Goal: Task Accomplishment & Management: Use online tool/utility

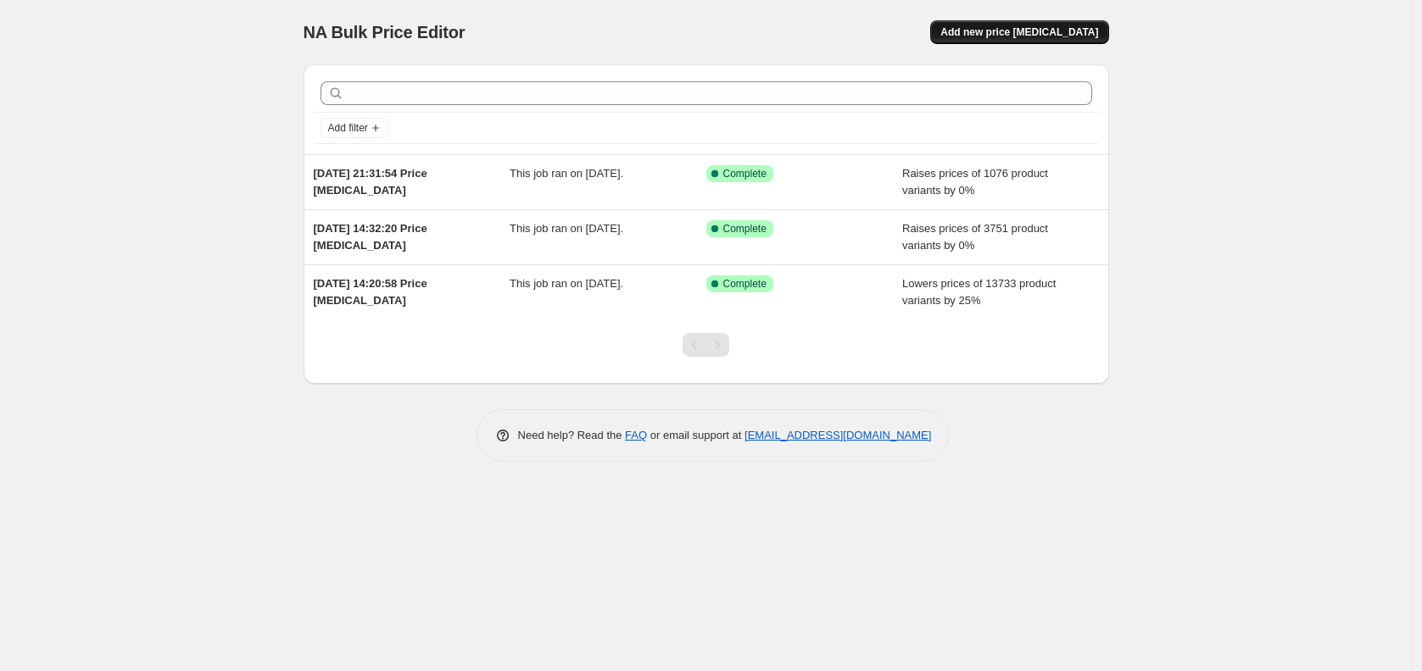
click at [1038, 34] on span "Add new price [MEDICAL_DATA]" at bounding box center [1019, 32] width 158 height 14
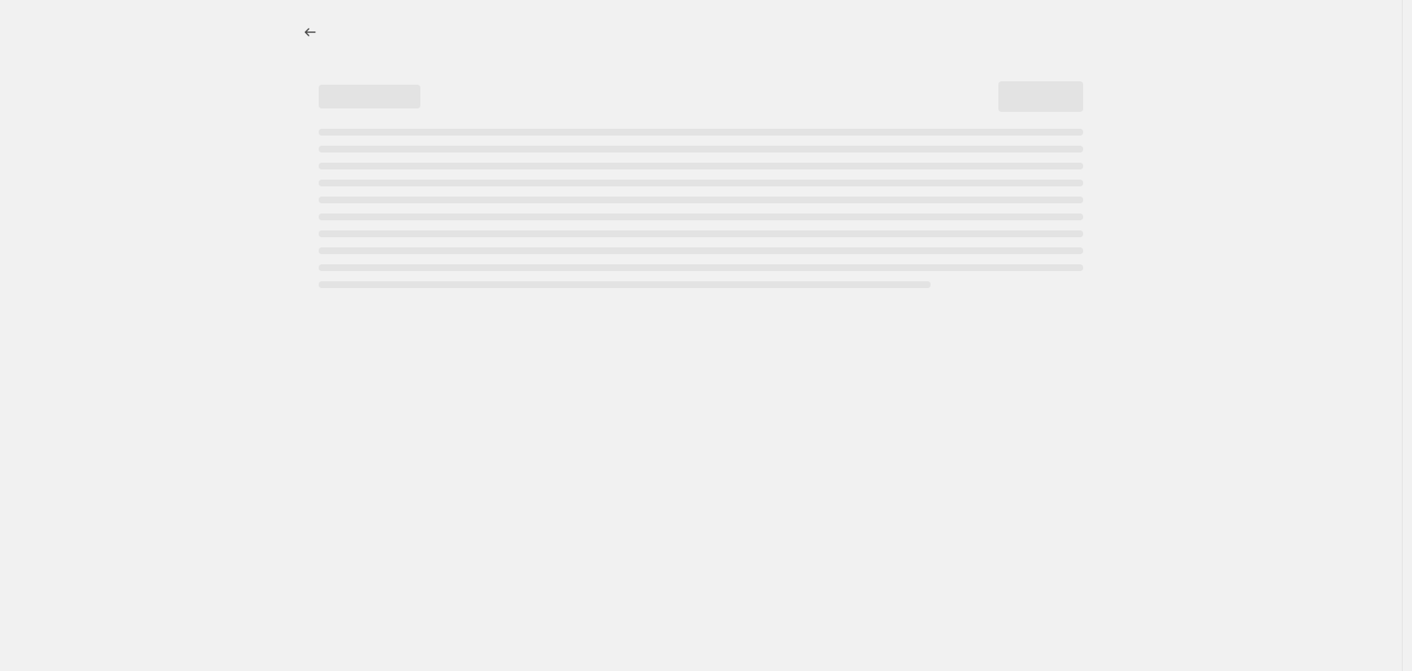
select select "percentage"
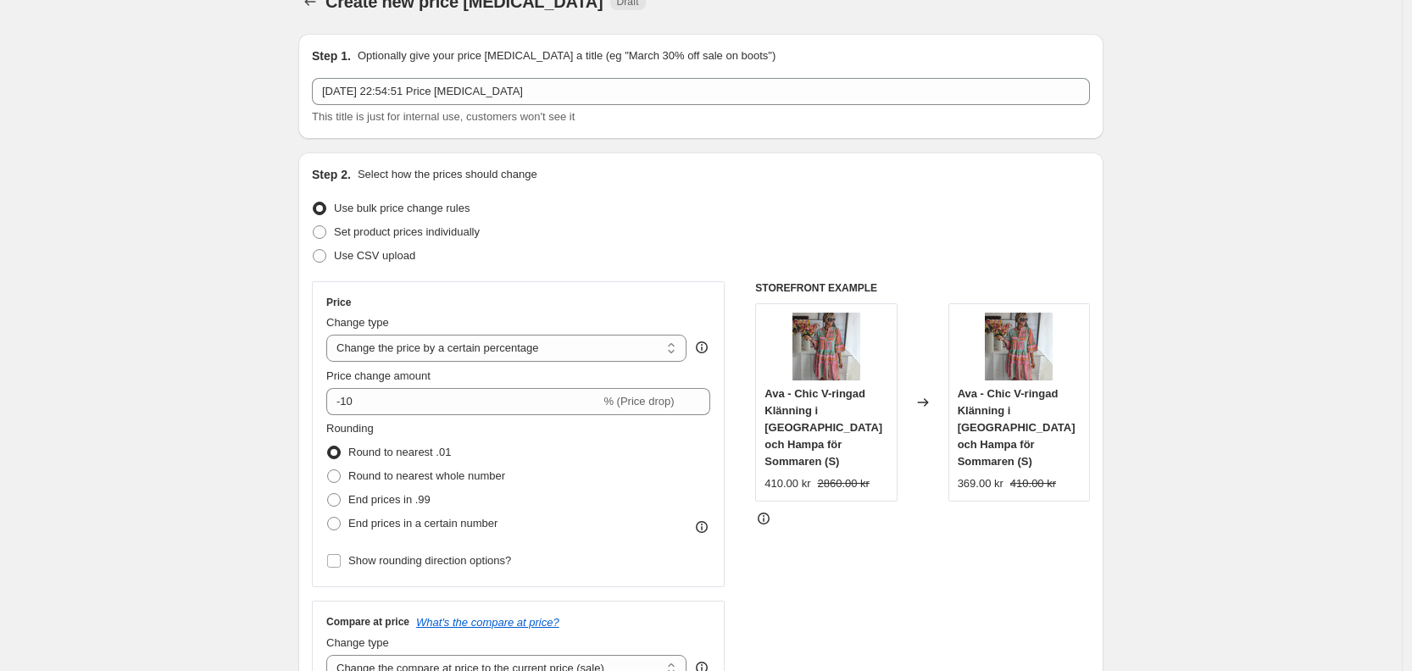
scroll to position [32, 0]
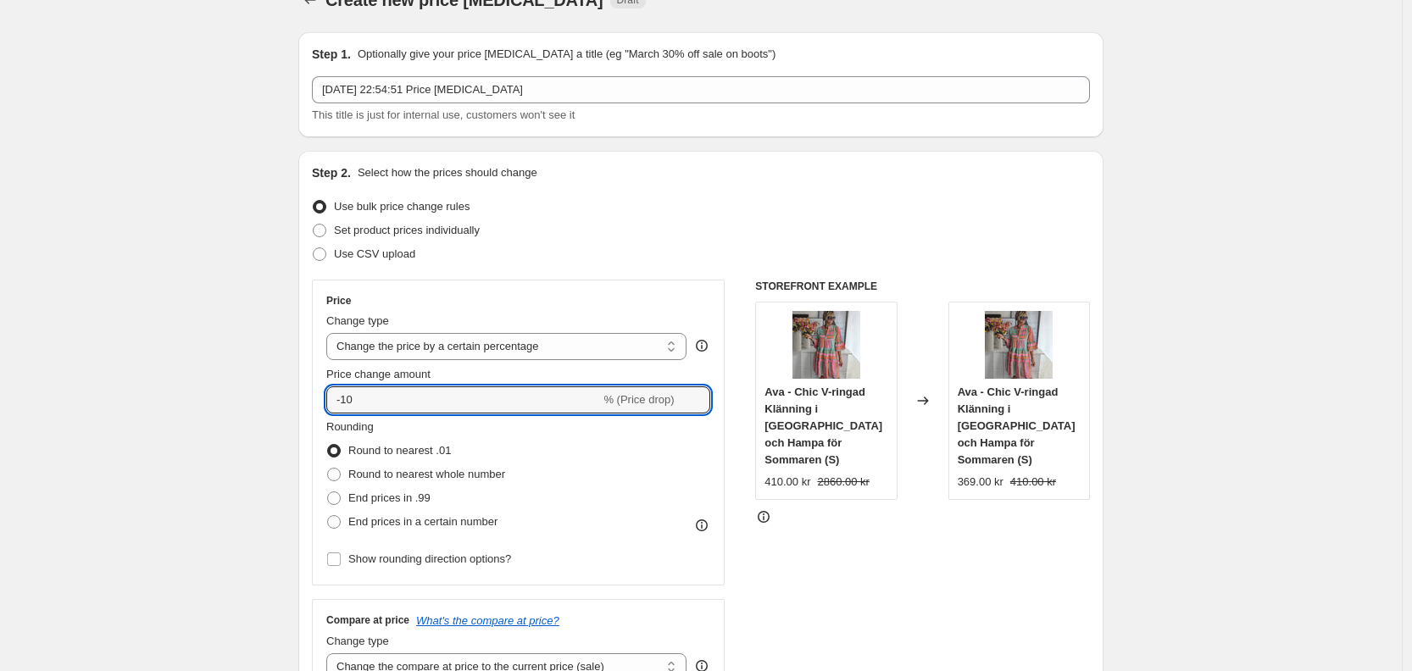
click at [331, 382] on div "Price change amount -10 % (Price drop)" at bounding box center [518, 389] width 384 height 47
type input "0"
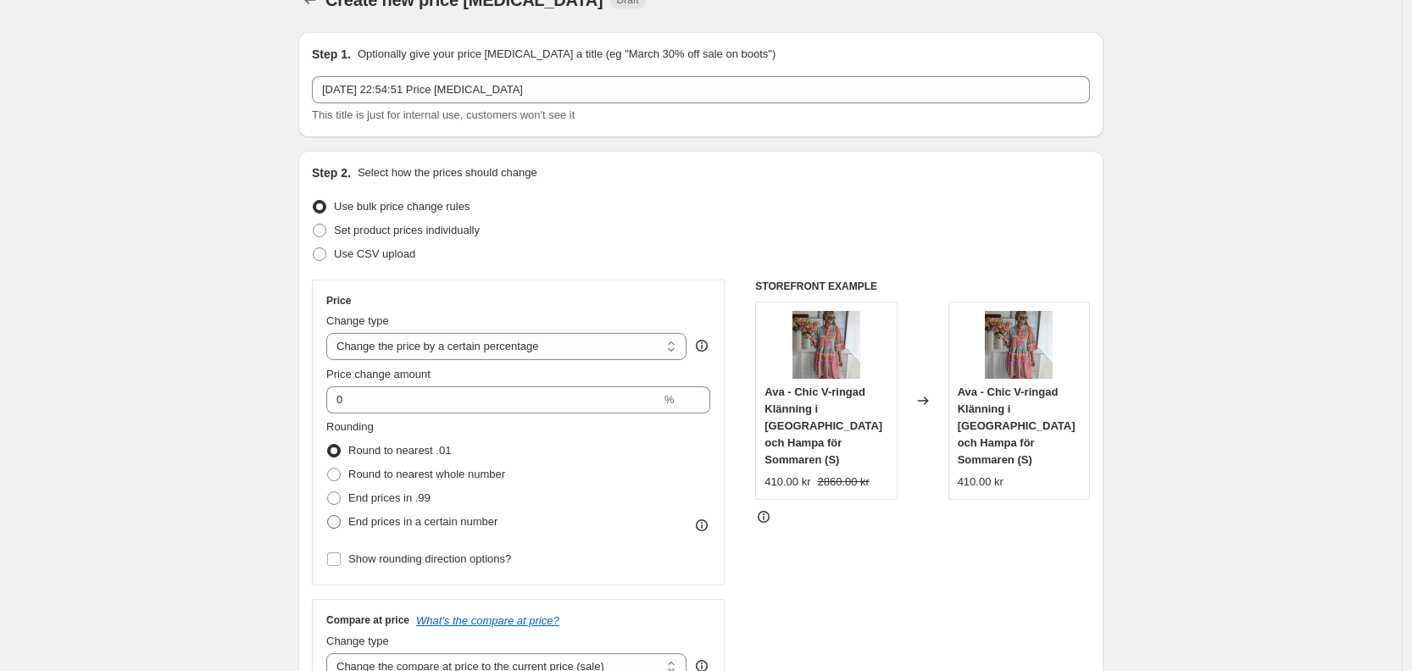
click at [399, 519] on span "End prices in a certain number" at bounding box center [422, 521] width 149 height 13
click at [328, 516] on input "End prices in a certain number" at bounding box center [327, 515] width 1 height 1
radio input "true"
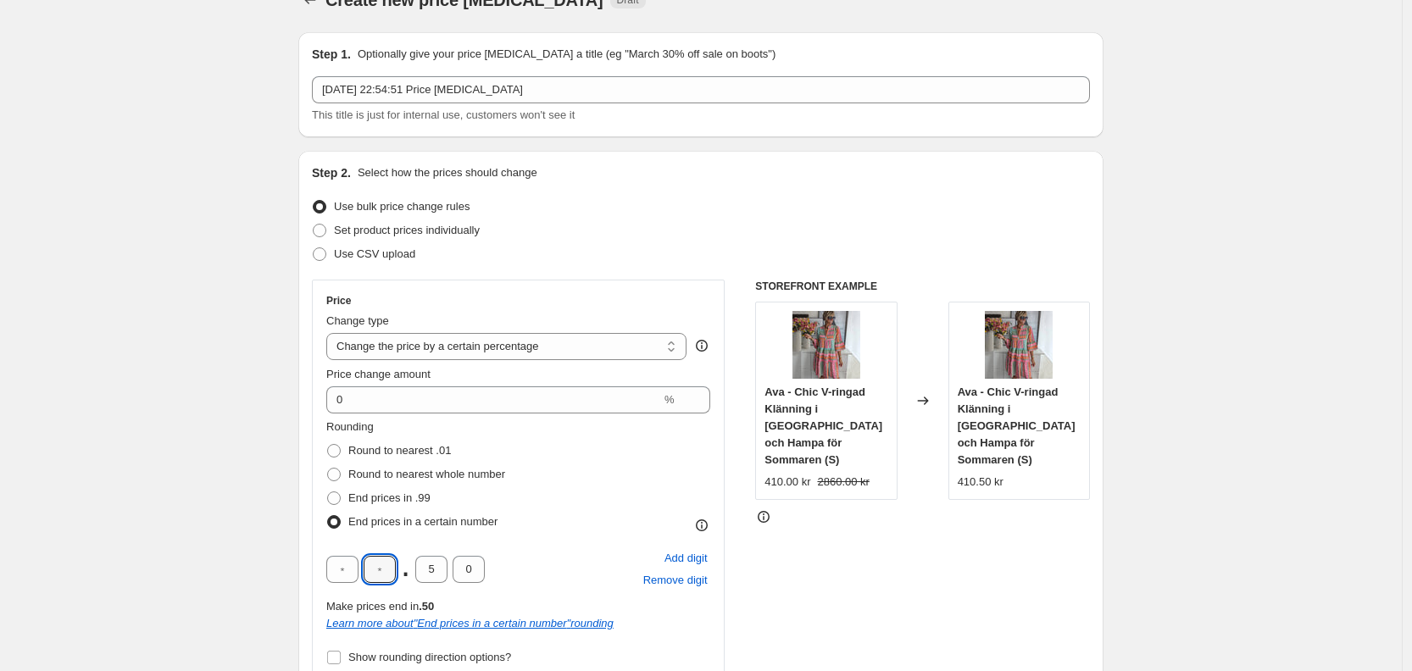
drag, startPoint x: 370, startPoint y: 575, endPoint x: 470, endPoint y: 586, distance: 99.8
click at [371, 576] on input "text" at bounding box center [380, 569] width 32 height 27
type input "5"
click at [442, 576] on input "5" at bounding box center [431, 569] width 32 height 27
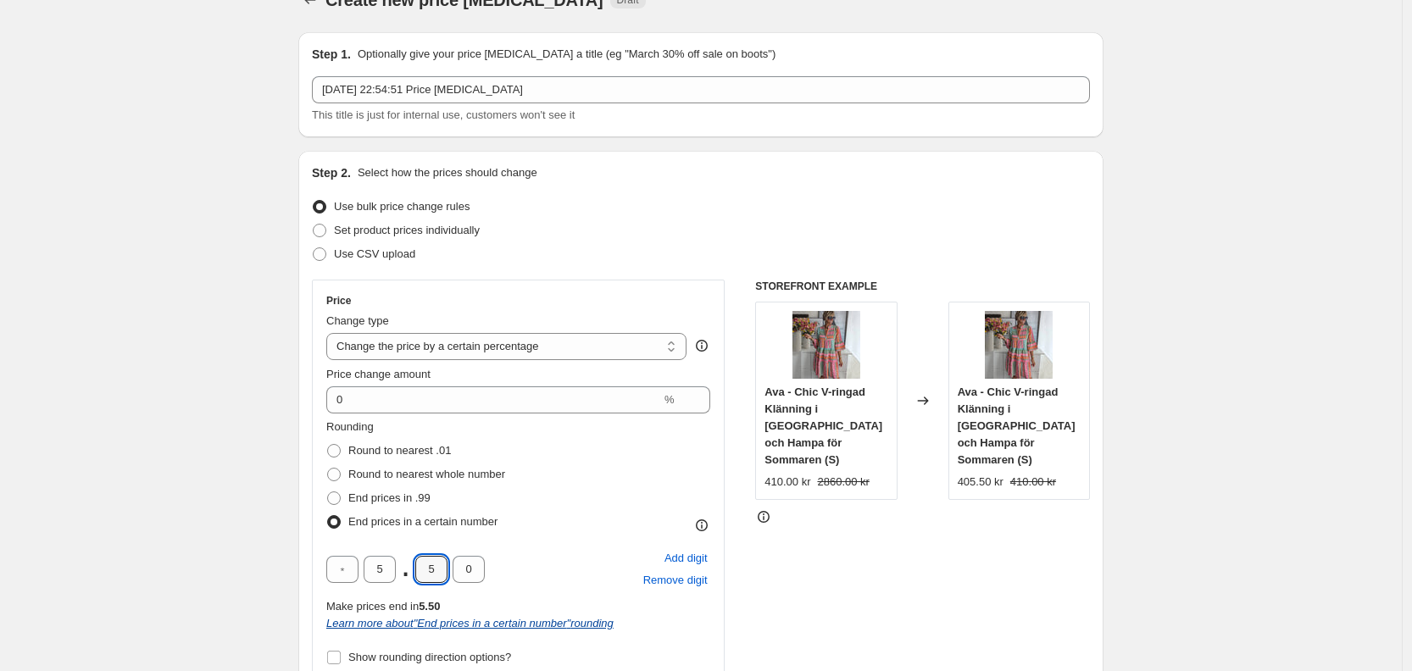
type input "0"
click at [340, 562] on input "text" at bounding box center [342, 569] width 32 height 27
type input "5"
click at [391, 570] on input "5" at bounding box center [380, 569] width 32 height 27
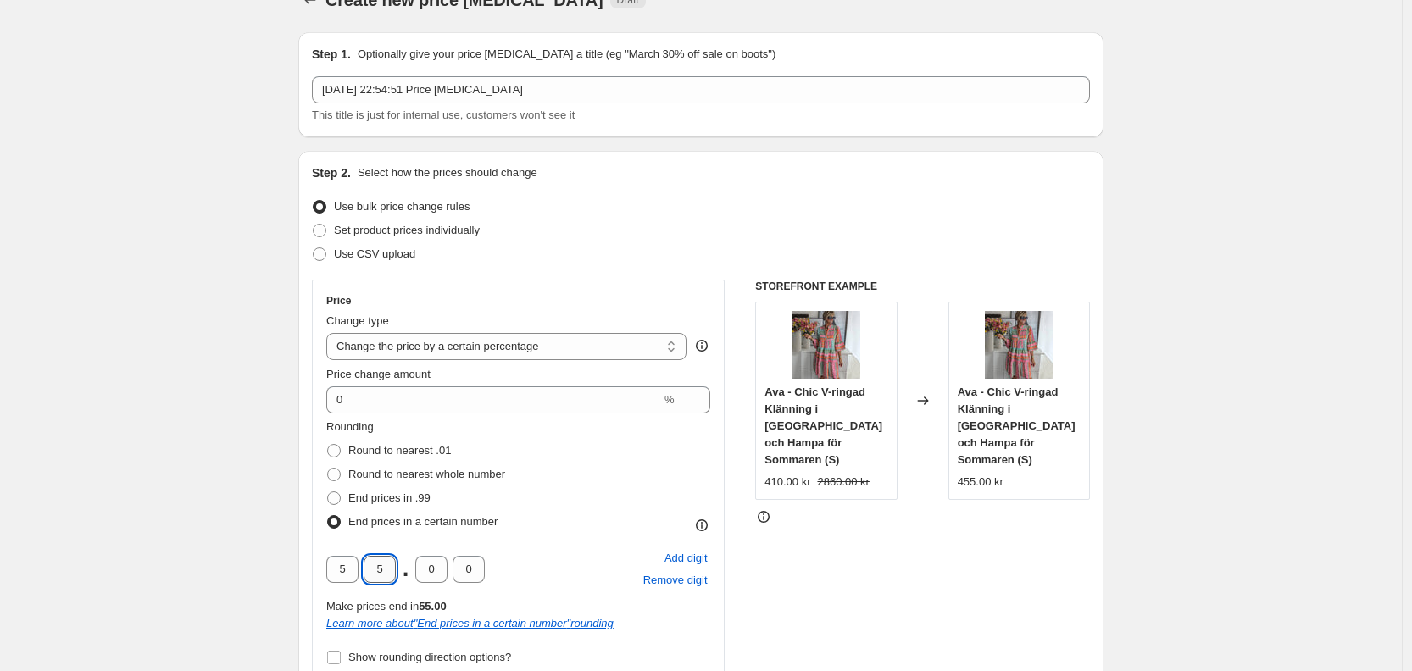
click at [391, 570] on input "5" at bounding box center [380, 569] width 32 height 27
type input "0"
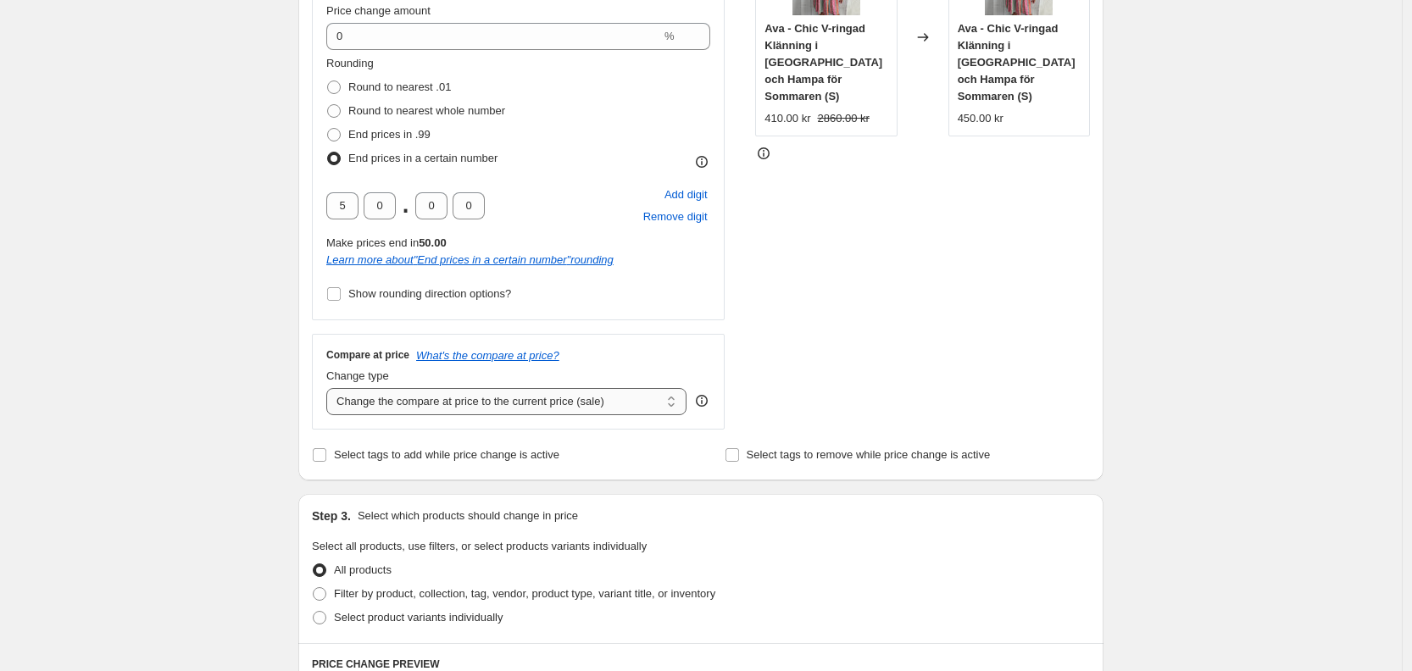
scroll to position [425, 0]
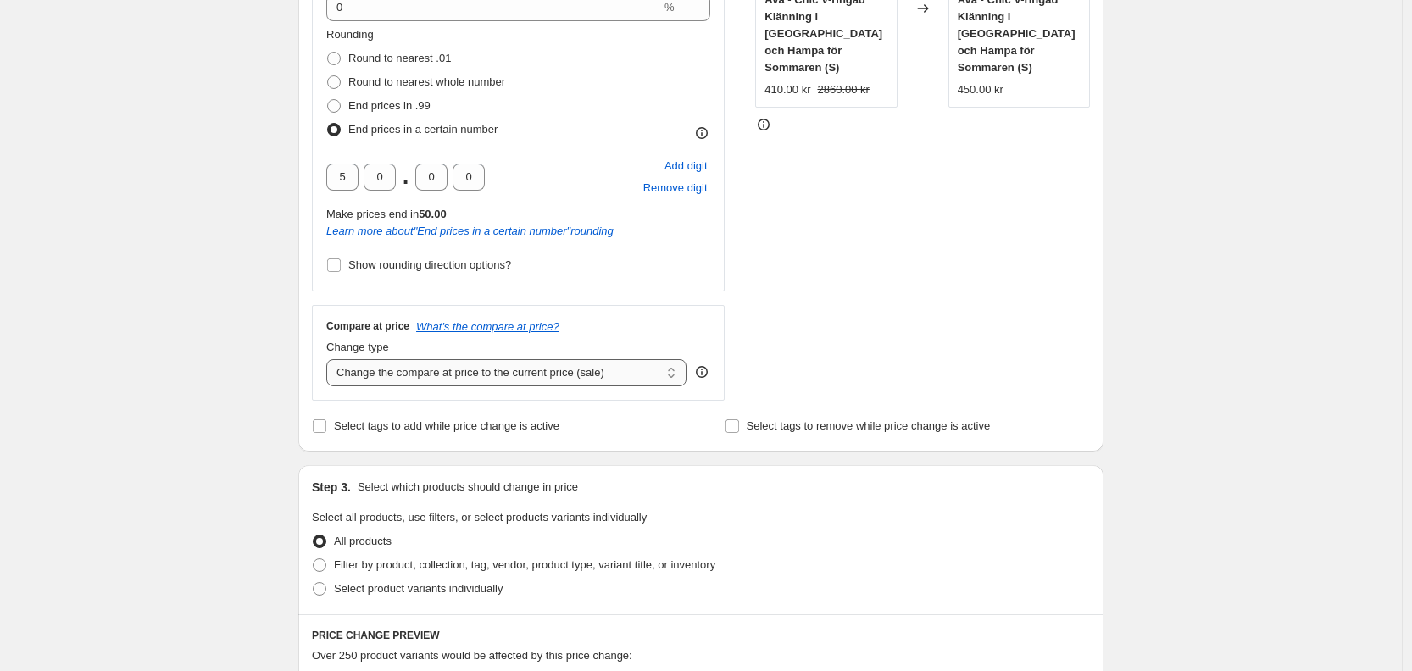
click at [475, 381] on select "Change the compare at price to the current price (sale) Change the compare at p…" at bounding box center [506, 372] width 360 height 27
select select "percentage"
click at [331, 359] on select "Change the compare at price to the current price (sale) Change the compare at p…" at bounding box center [506, 372] width 360 height 27
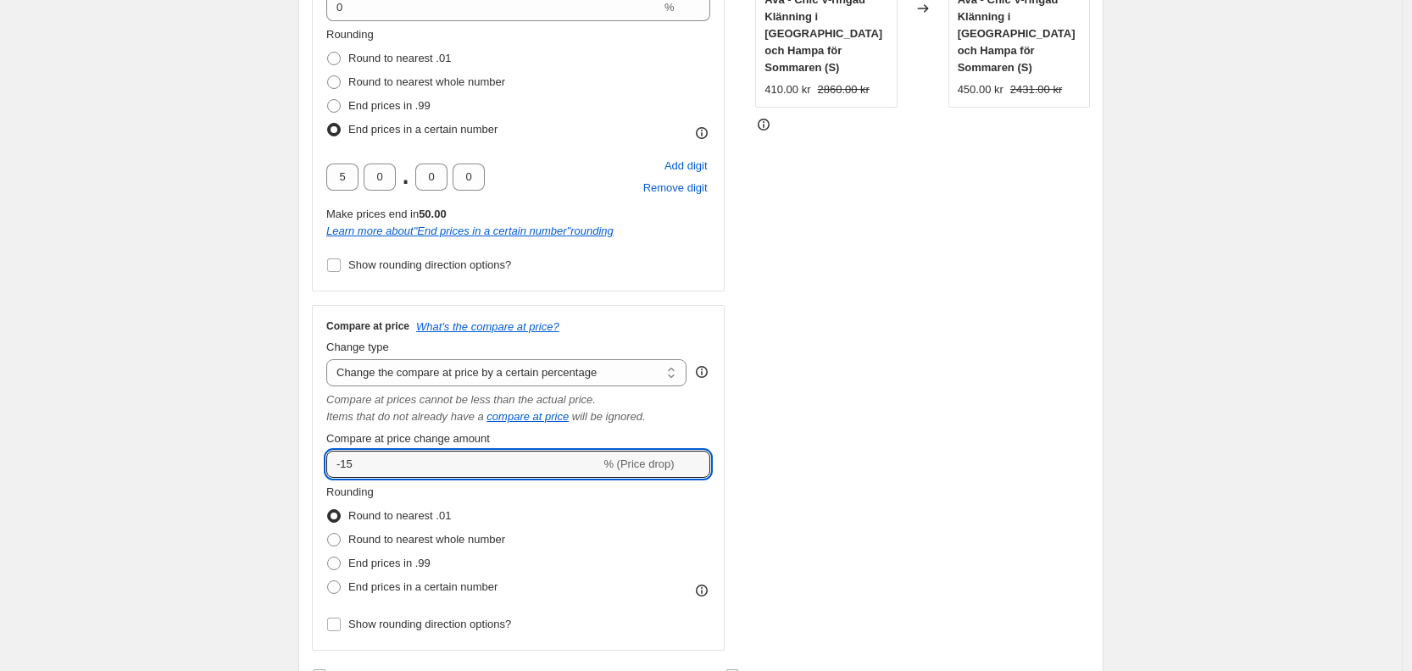
click at [270, 445] on div "Create new price change job. This page is ready Create new price change job Dra…" at bounding box center [701, 607] width 1402 height 2065
drag, startPoint x: 291, startPoint y: 461, endPoint x: 550, endPoint y: 529, distance: 268.1
click at [268, 461] on div "Create new price change job. This page is ready Create new price change job Dra…" at bounding box center [701, 607] width 1402 height 2065
type input "0"
drag, startPoint x: 241, startPoint y: 392, endPoint x: 254, endPoint y: 389, distance: 13.8
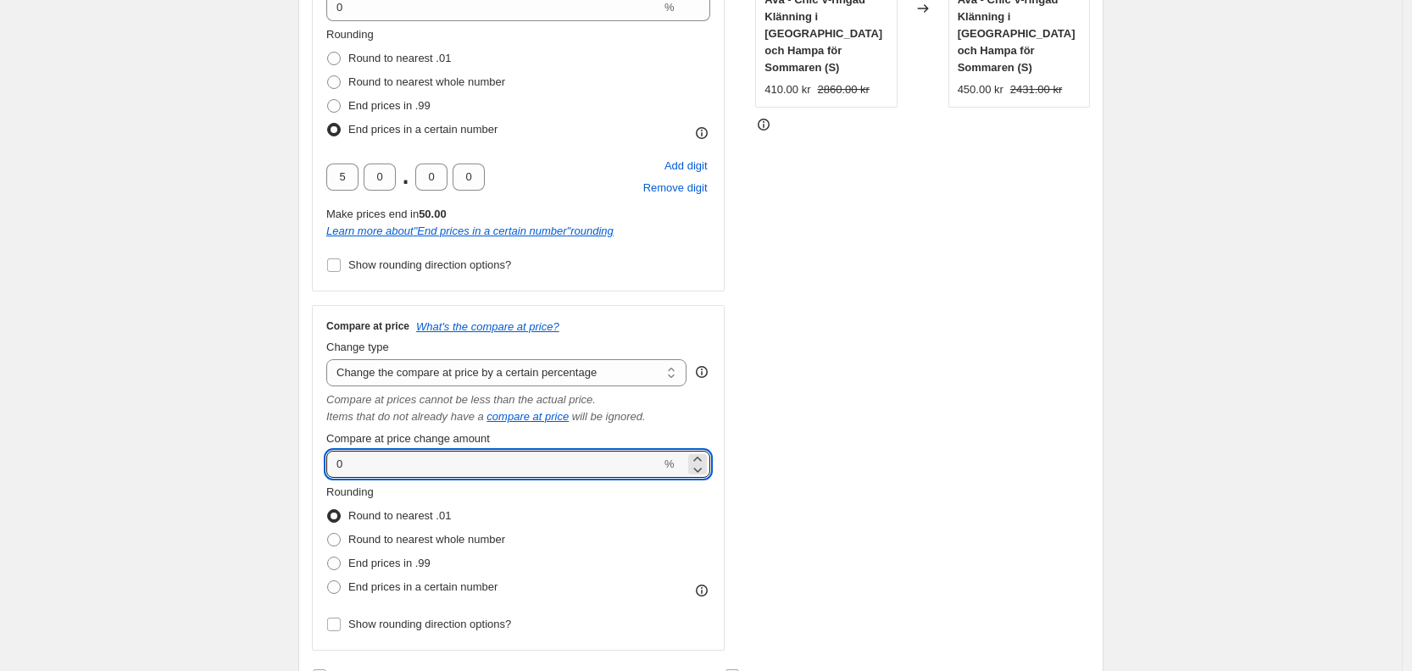
click at [242, 392] on div "Create new price change job. This page is ready Create new price change job Dra…" at bounding box center [701, 607] width 1402 height 2065
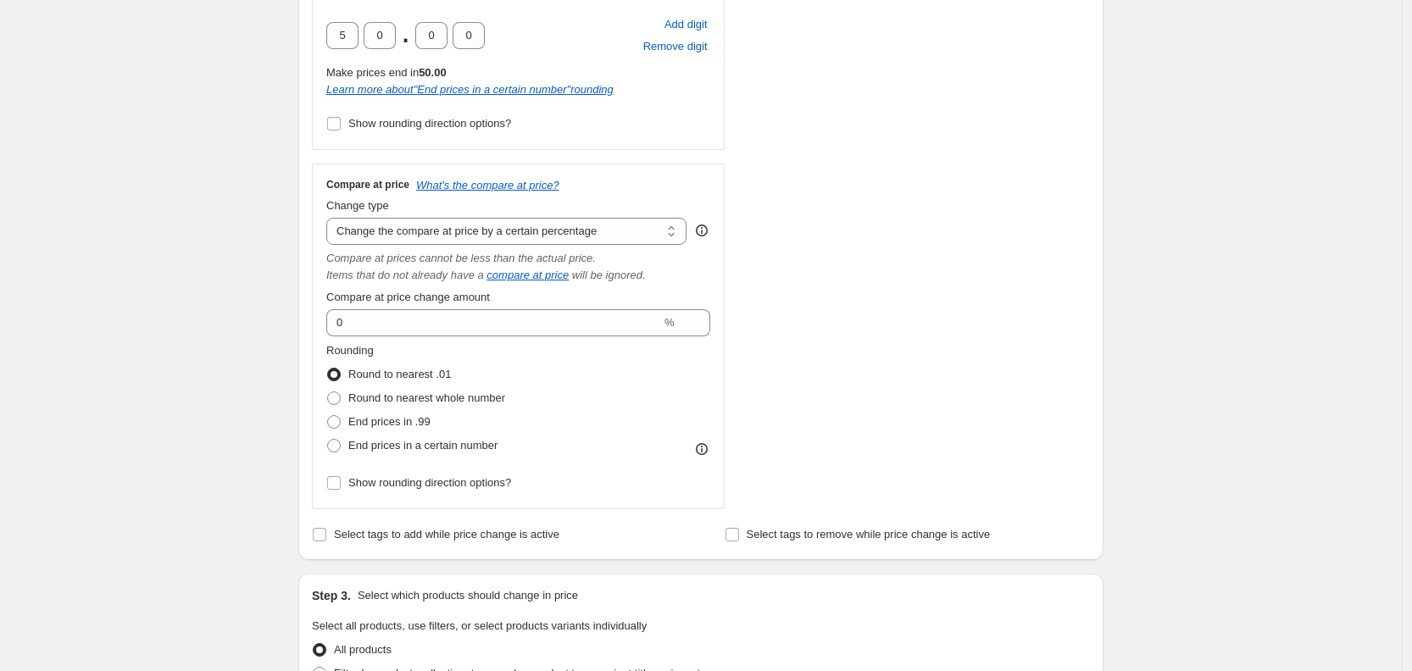
scroll to position [583, 0]
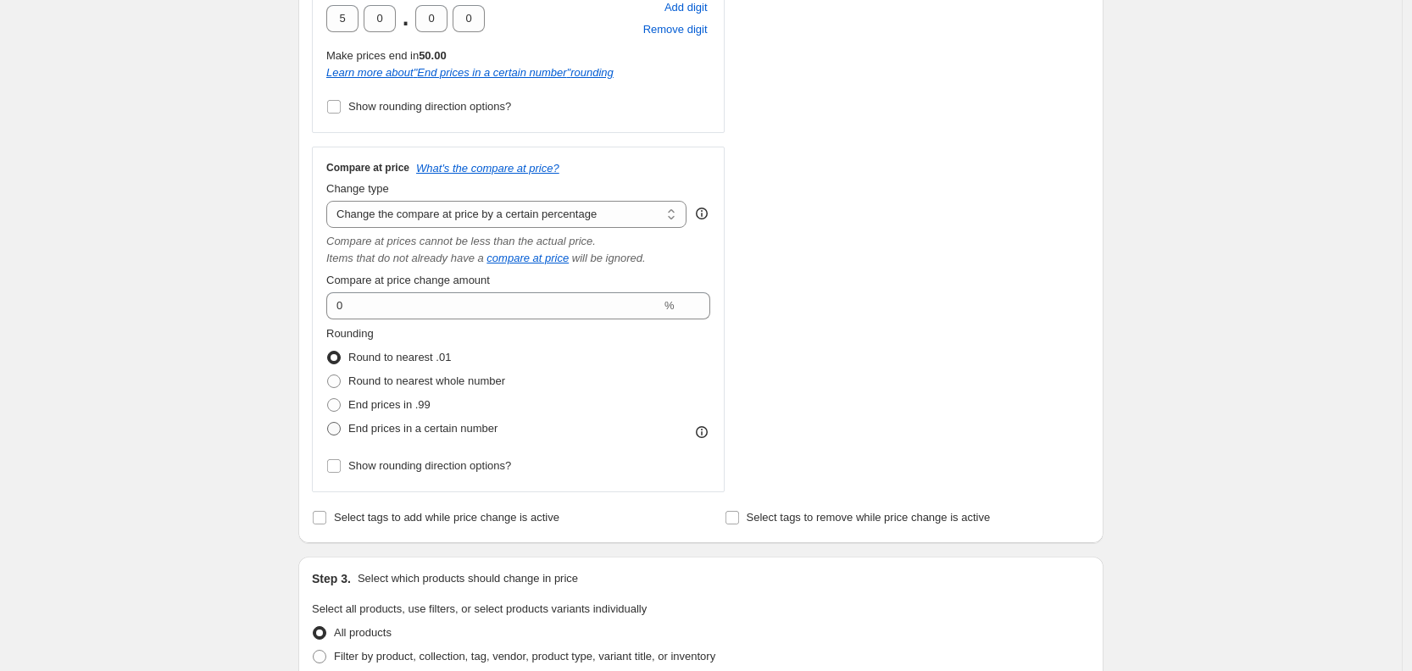
click at [364, 429] on span "End prices in a certain number" at bounding box center [422, 428] width 149 height 13
click at [328, 423] on input "End prices in a certain number" at bounding box center [327, 422] width 1 height 1
radio input "true"
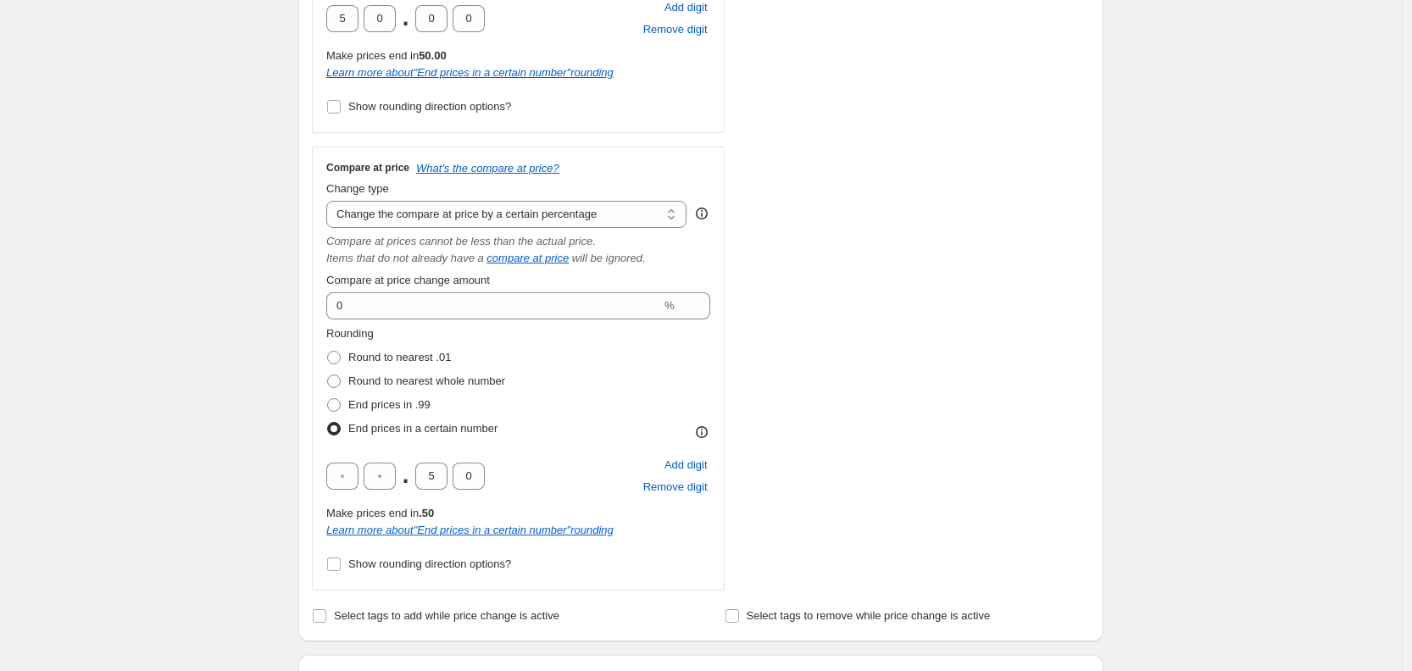
click at [364, 466] on div ". 5 0" at bounding box center [405, 476] width 159 height 27
click at [334, 470] on input "text" at bounding box center [342, 476] width 32 height 27
type input "0"
click at [371, 470] on input "text" at bounding box center [380, 476] width 32 height 27
click at [373, 470] on input "text" at bounding box center [380, 476] width 32 height 27
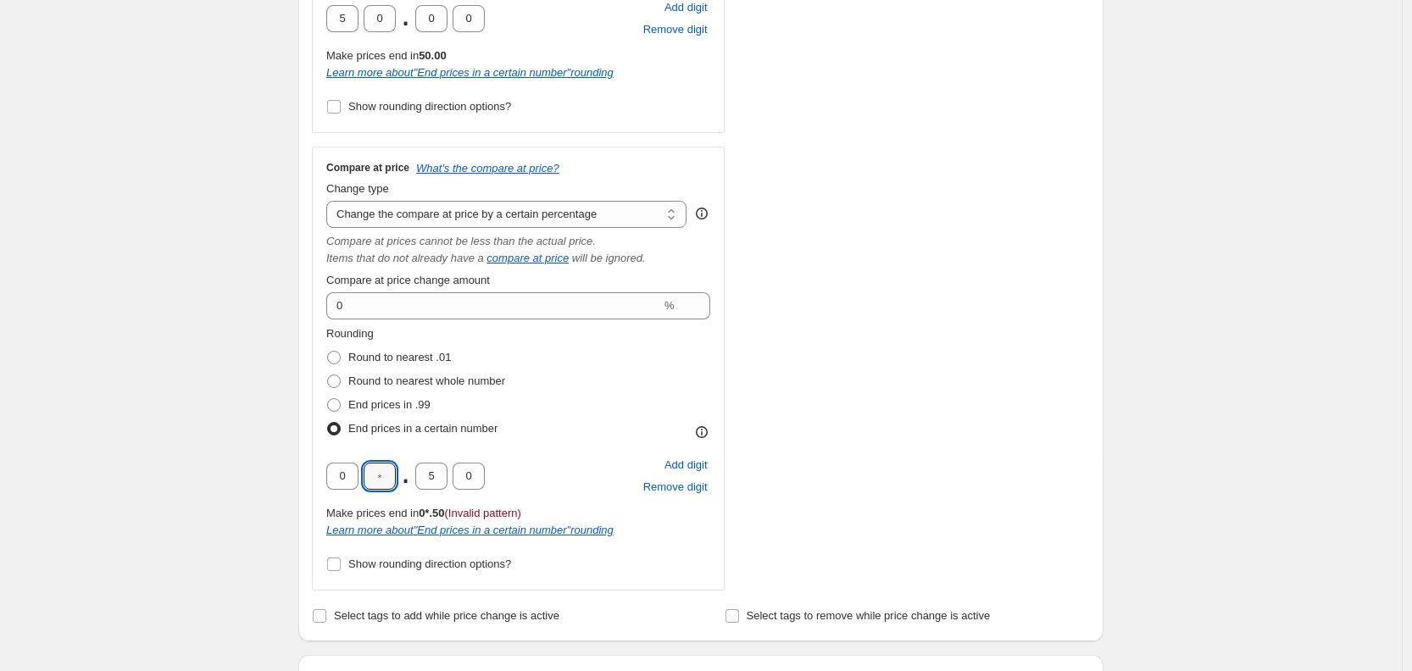
type input "0"
click at [428, 477] on input "5" at bounding box center [431, 476] width 32 height 27
type input "0"
click at [155, 397] on div "Create new price change job. This page is ready Create new price change job Dra…" at bounding box center [701, 498] width 1402 height 2163
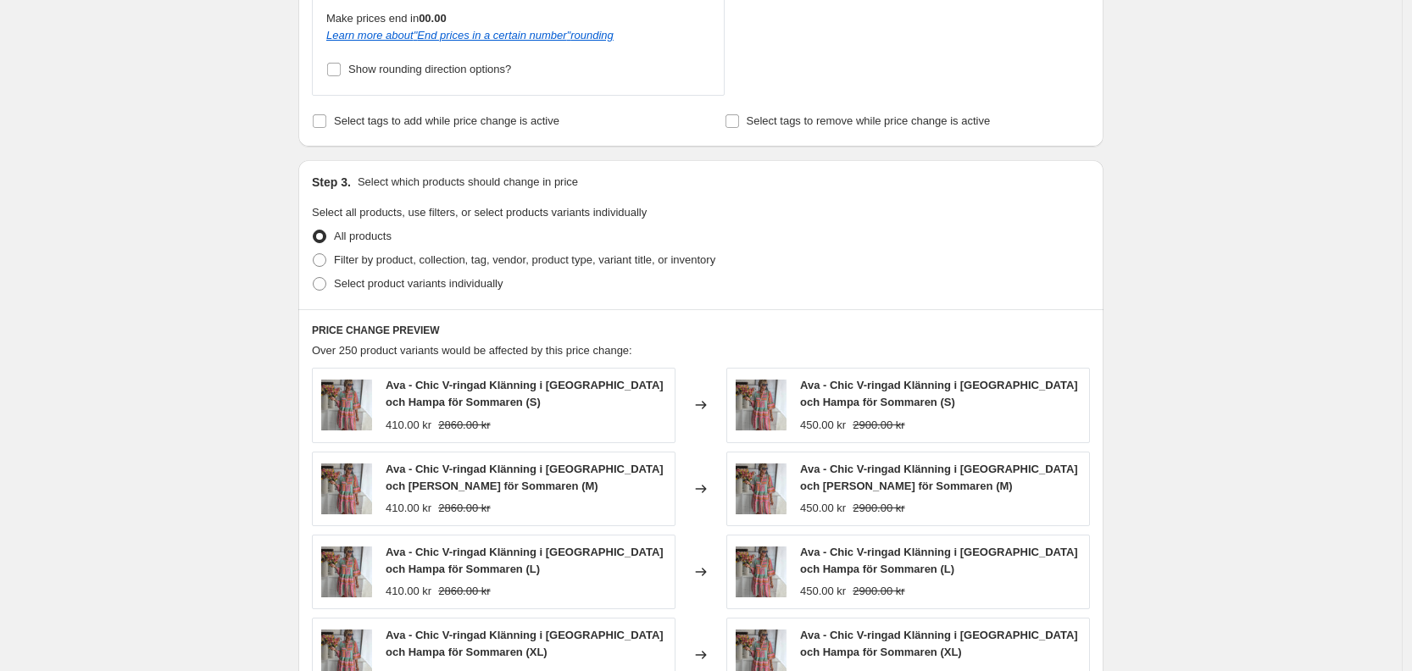
scroll to position [1079, 0]
click at [342, 257] on span "Filter by product, collection, tag, vendor, product type, variant title, or inv…" at bounding box center [524, 259] width 381 height 13
click at [314, 253] on input "Filter by product, collection, tag, vendor, product type, variant title, or inv…" at bounding box center [313, 253] width 1 height 1
radio input "true"
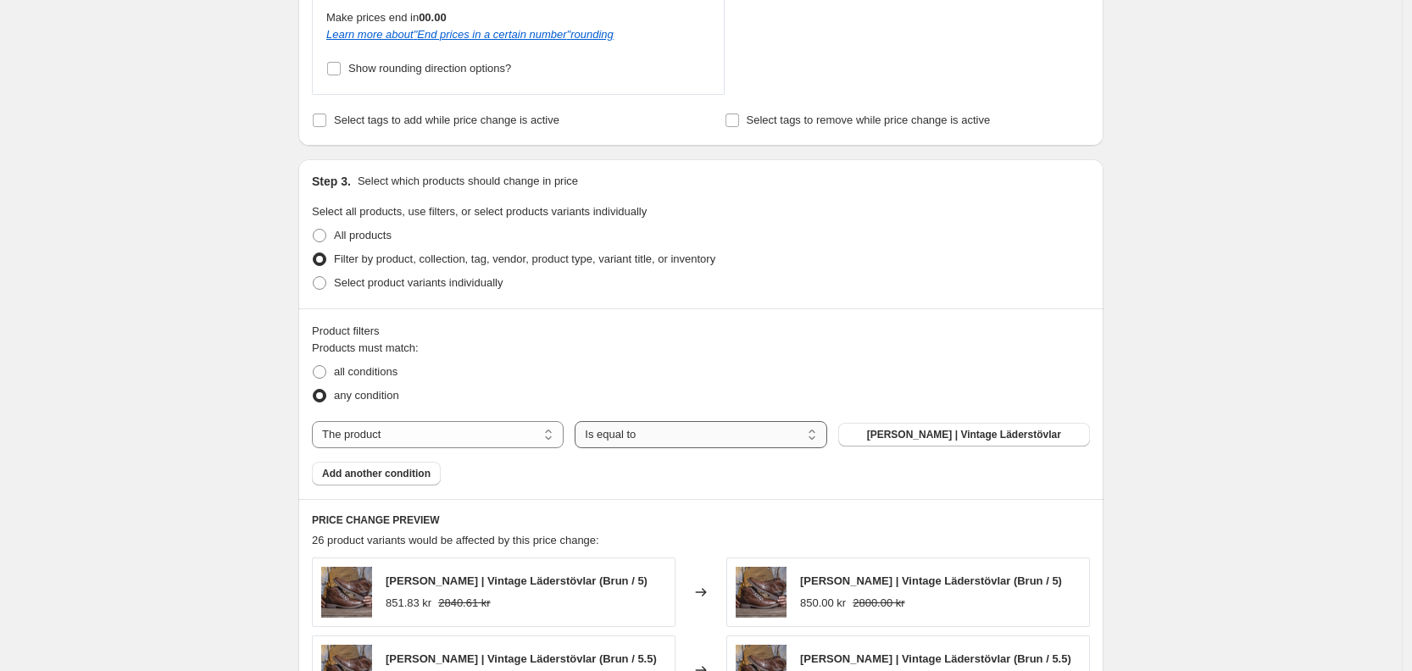
click at [694, 442] on select "Is equal to Is not equal to" at bounding box center [701, 434] width 252 height 27
click at [443, 439] on select "The product The product's collection The product's tag The product's vendor The…" at bounding box center [438, 434] width 252 height 27
select select "collection"
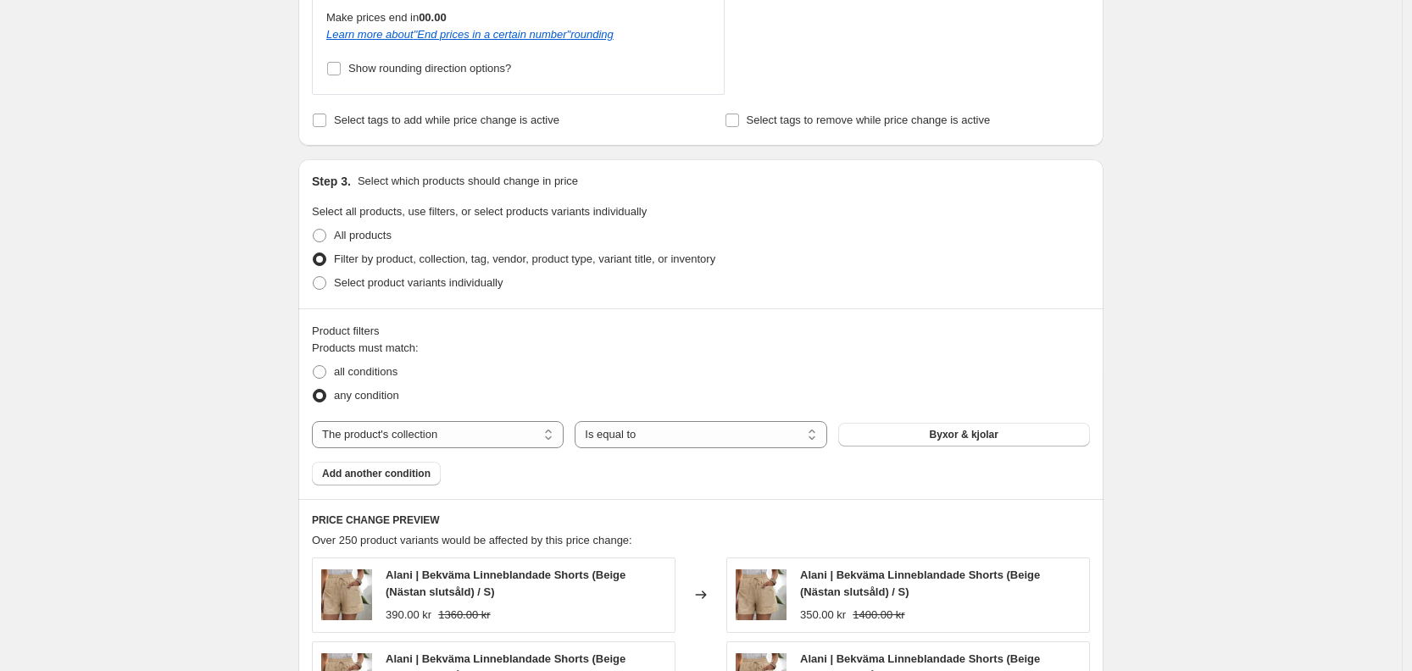
click at [991, 434] on span "Byxor & kjolar" at bounding box center [964, 435] width 69 height 14
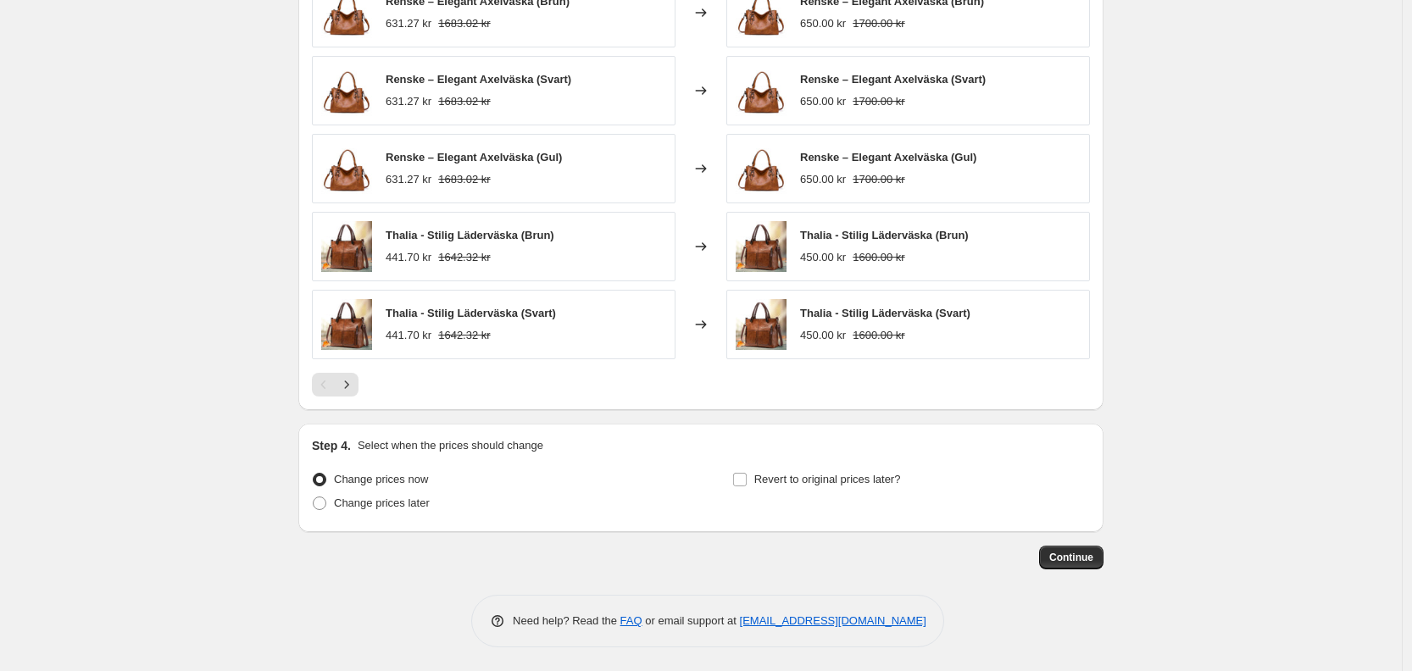
scroll to position [1661, 0]
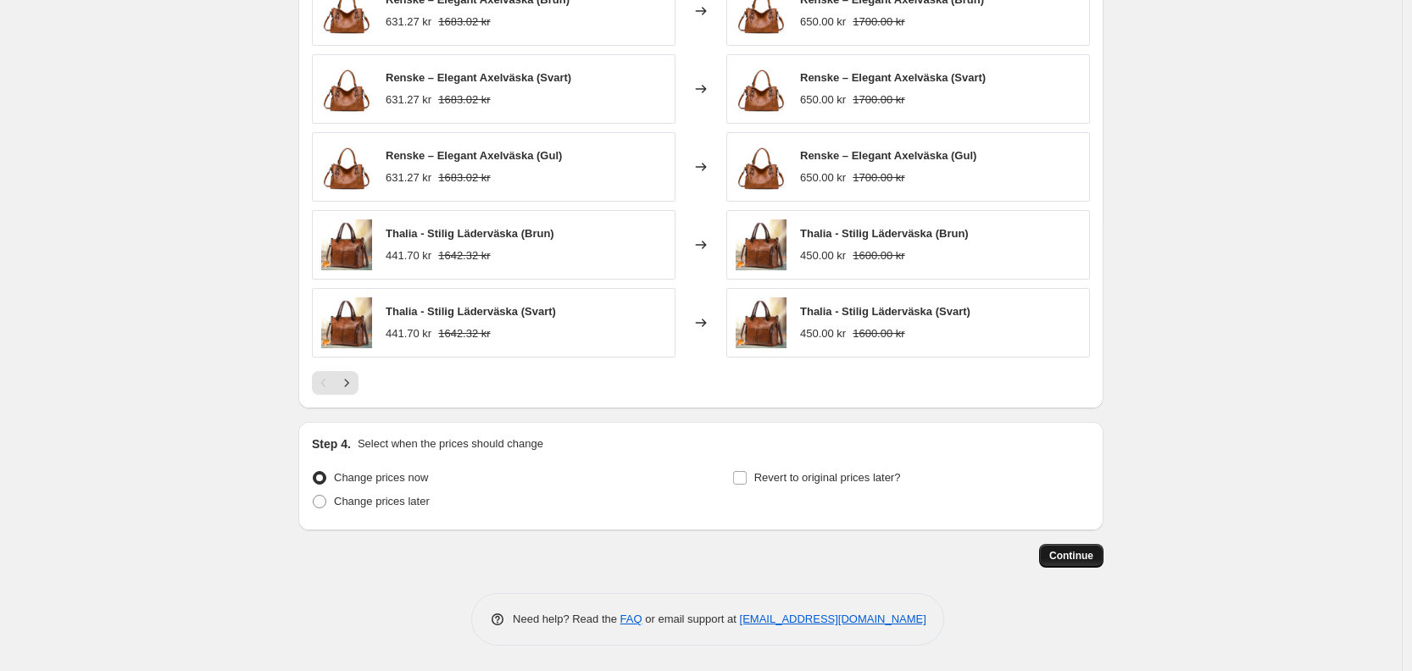
click at [1061, 556] on span "Continue" at bounding box center [1071, 556] width 44 height 14
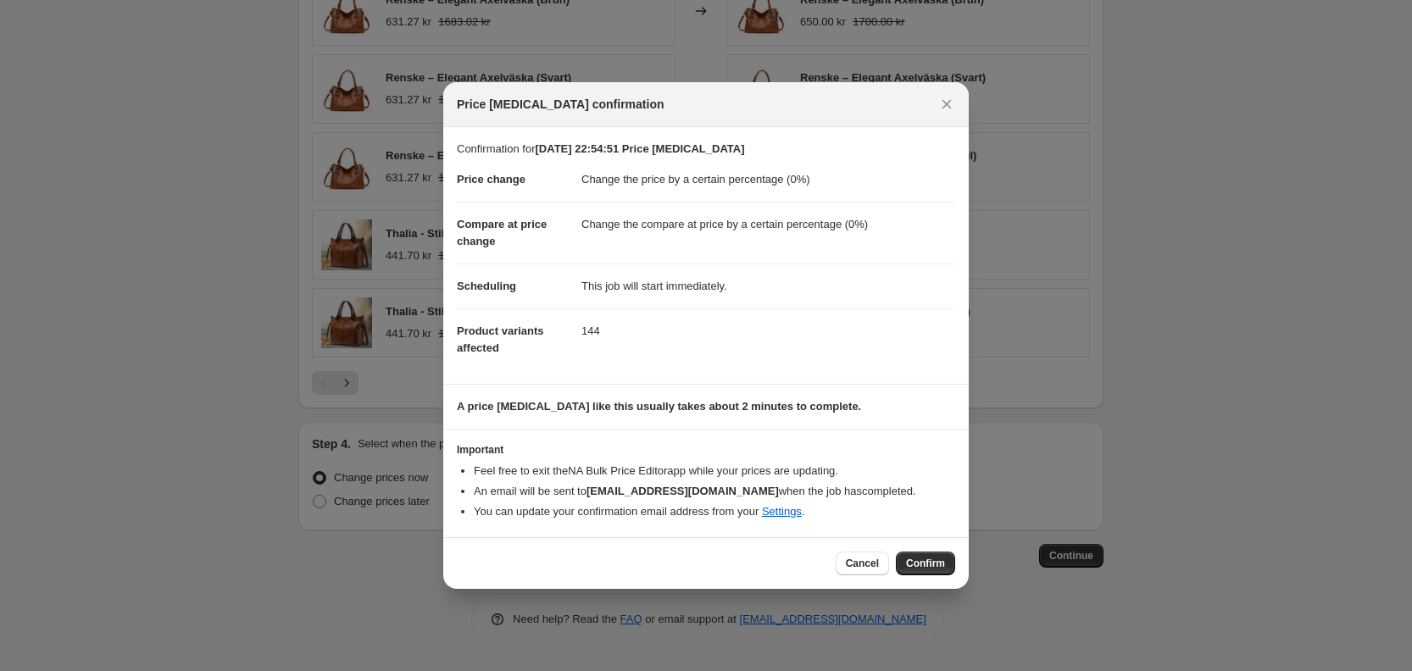
click at [933, 558] on span "Confirm" at bounding box center [925, 564] width 39 height 14
